Goal: Navigation & Orientation: Find specific page/section

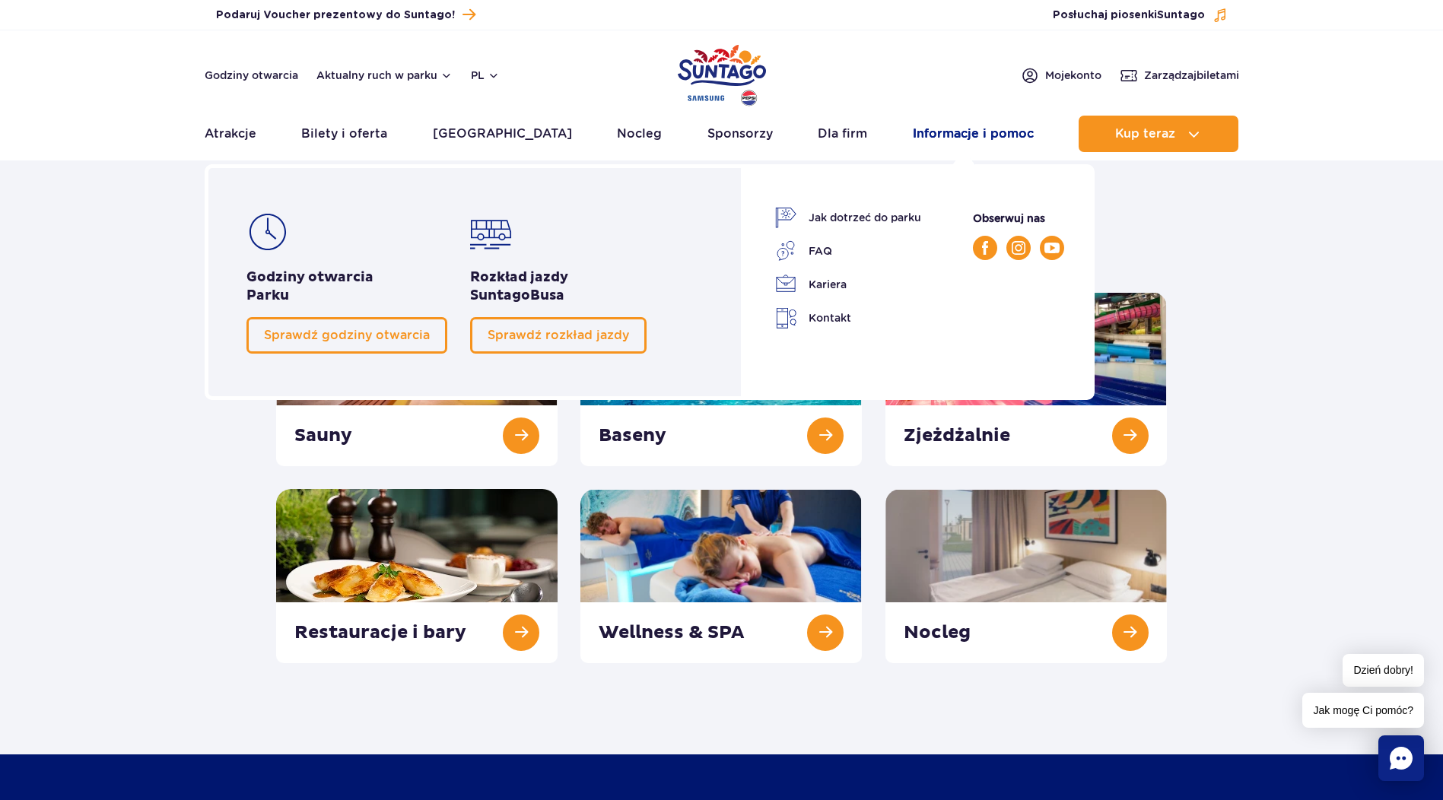
click at [955, 132] on link "Informacje i pomoc" at bounding box center [973, 134] width 121 height 37
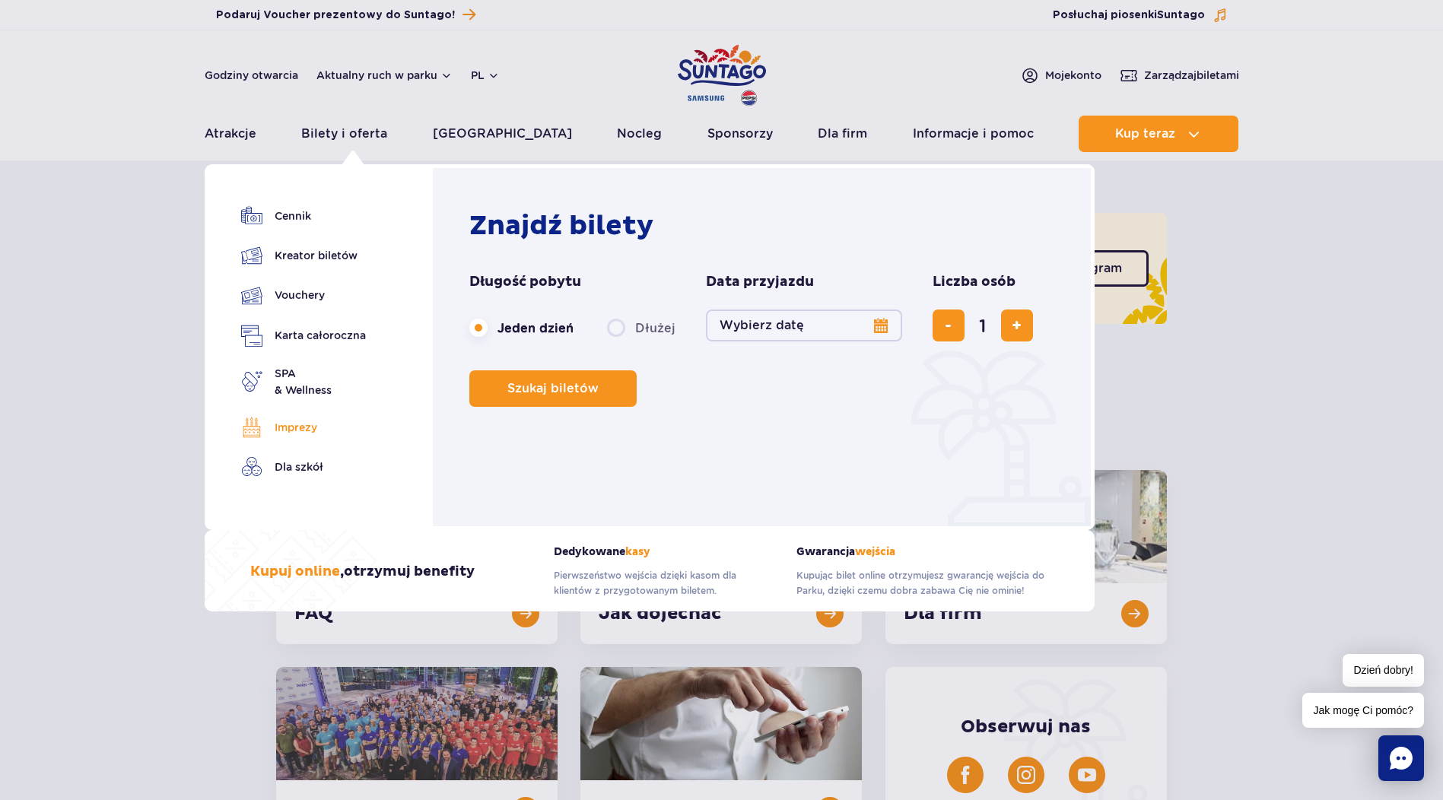
click at [283, 424] on link "Imprezy" at bounding box center [303, 427] width 125 height 21
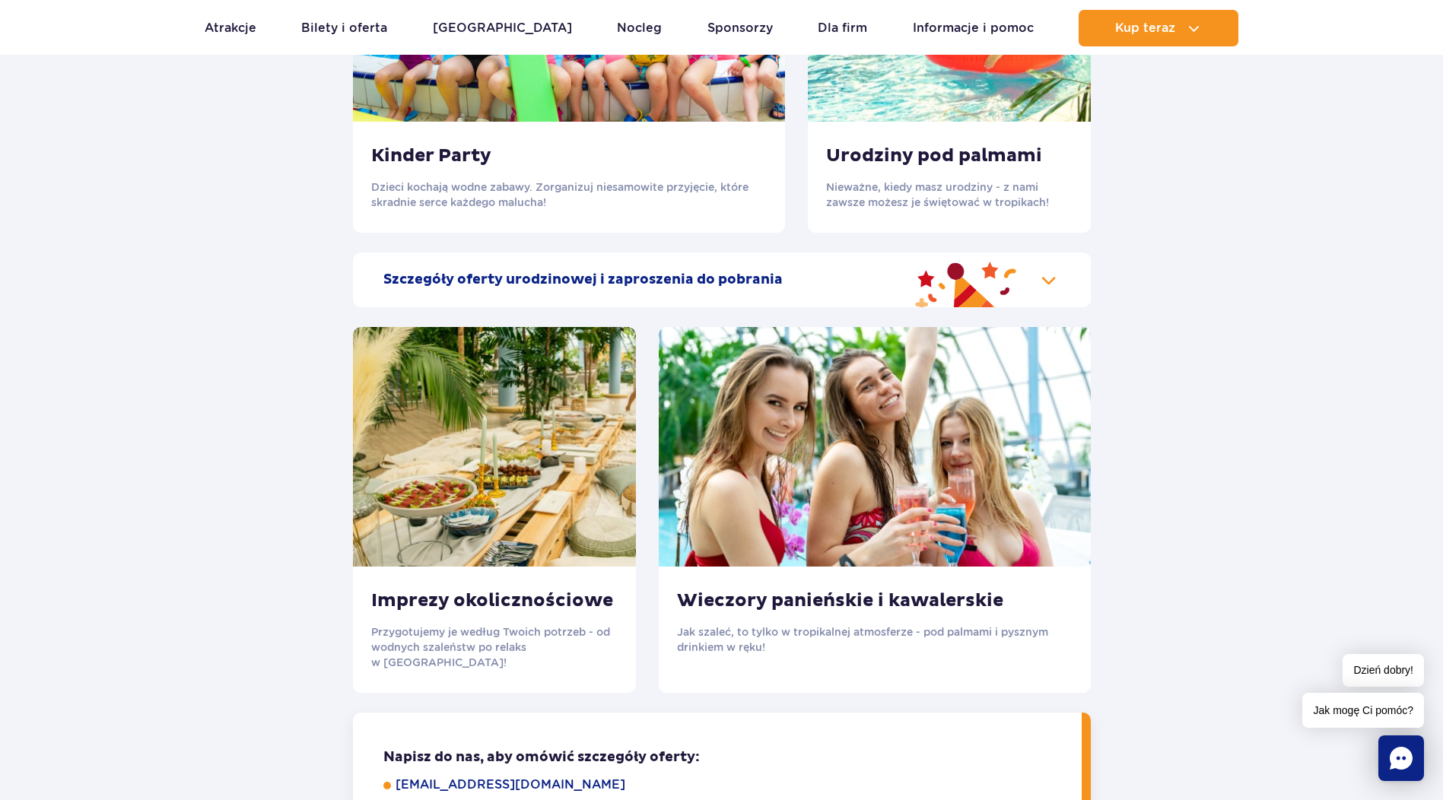
scroll to position [1750, 0]
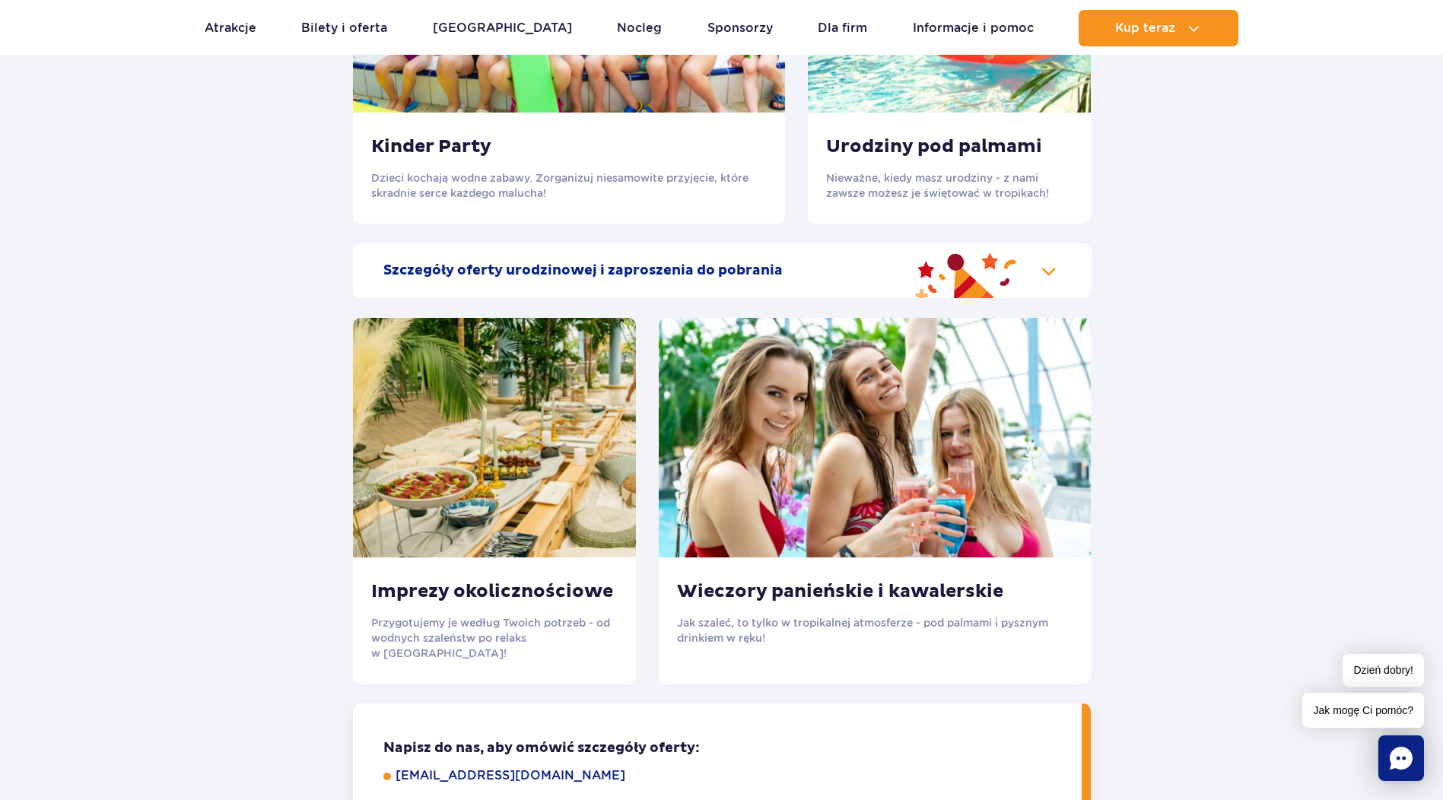
click at [522, 453] on img at bounding box center [494, 438] width 283 height 240
click at [485, 519] on img at bounding box center [494, 438] width 283 height 240
click at [466, 598] on h3 "Imprezy okolicznościowe" at bounding box center [494, 591] width 246 height 23
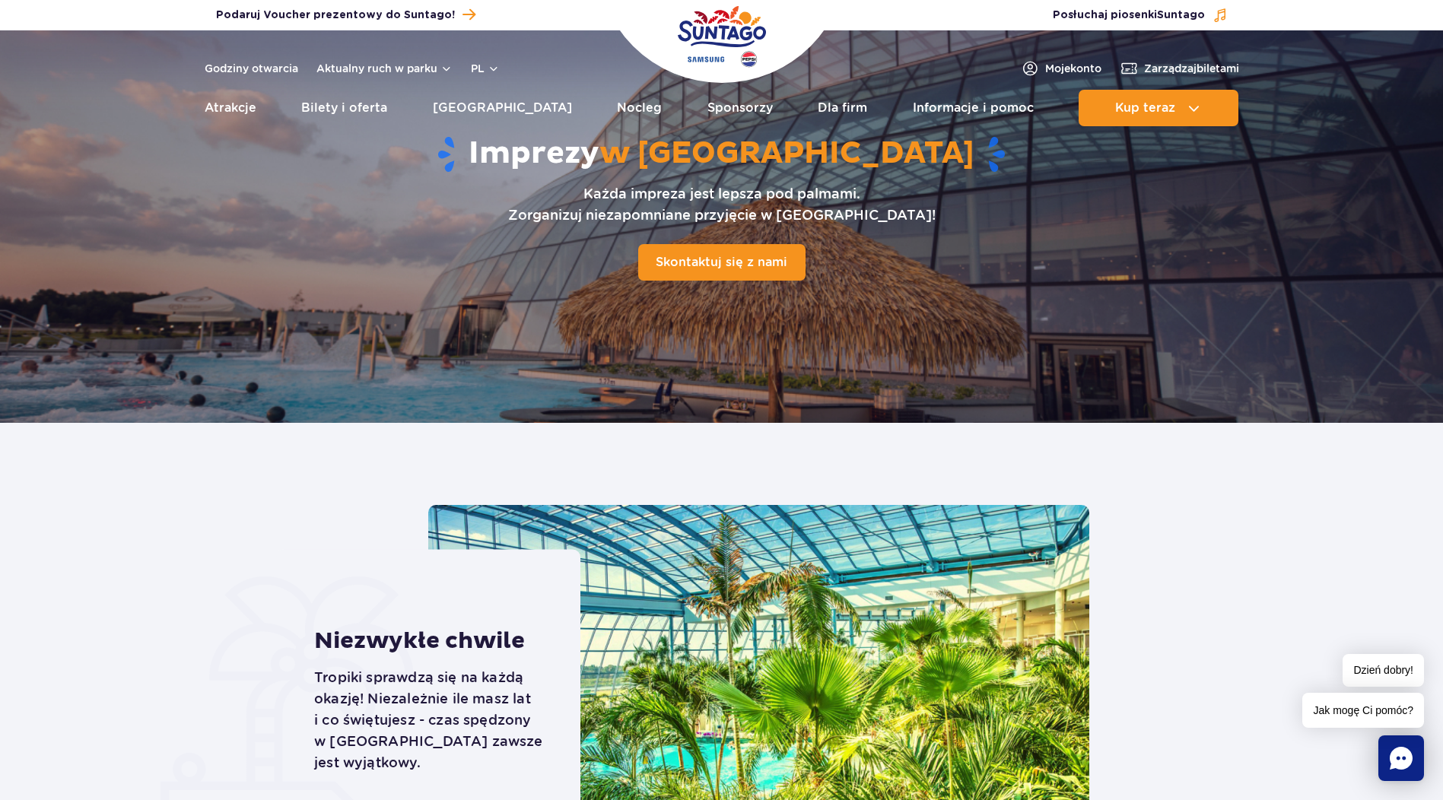
scroll to position [0, 0]
